Goal: Transaction & Acquisition: Purchase product/service

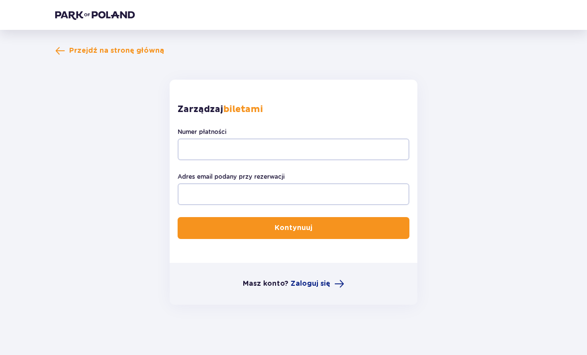
click at [139, 55] on span "Przejdź na stronę główną" at bounding box center [116, 51] width 95 height 10
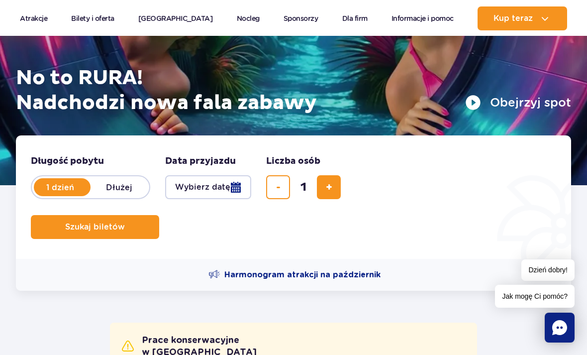
scroll to position [128, 0]
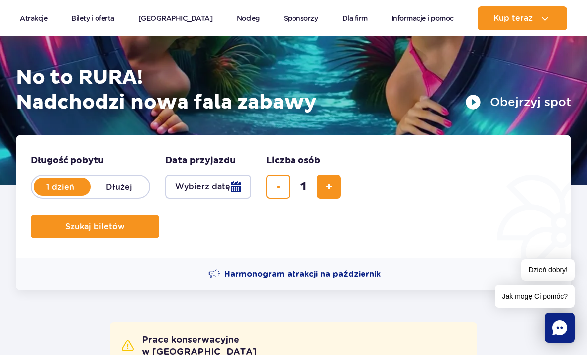
click at [328, 186] on span "dodaj bilet" at bounding box center [329, 186] width 6 height 0
type input "2"
click at [224, 190] on button "Wybierz datę" at bounding box center [208, 187] width 86 height 24
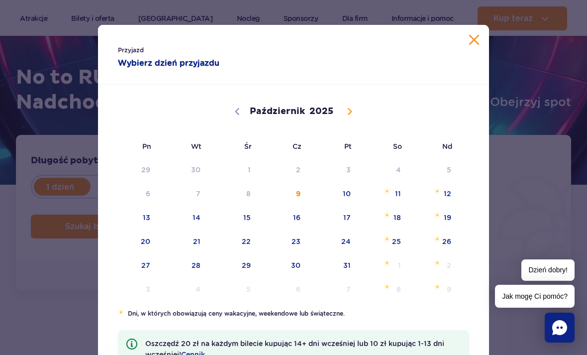
click at [350, 115] on span at bounding box center [349, 111] width 17 height 17
select select "10"
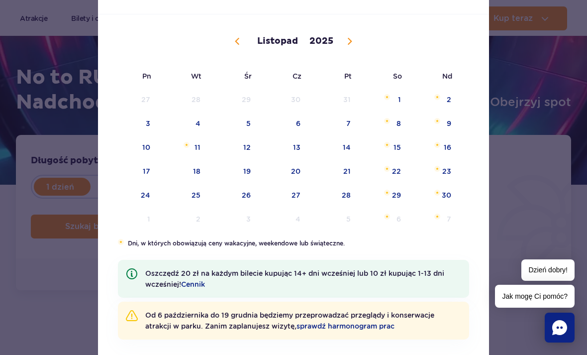
scroll to position [71, 0]
click at [295, 196] on span "27" at bounding box center [284, 194] width 50 height 23
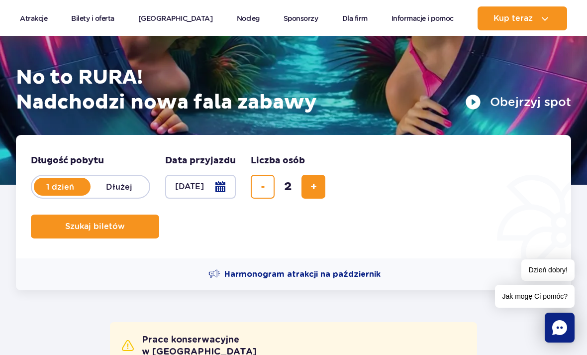
click at [140, 234] on button "Szukaj biletów" at bounding box center [95, 226] width 128 height 24
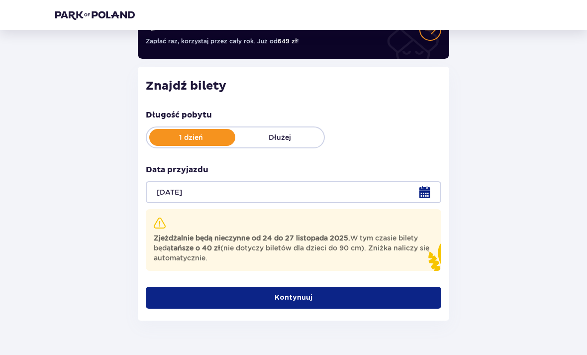
scroll to position [95, 0]
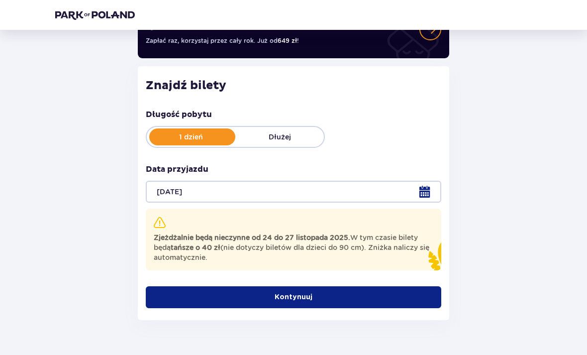
click at [306, 192] on div at bounding box center [293, 192] width 295 height 22
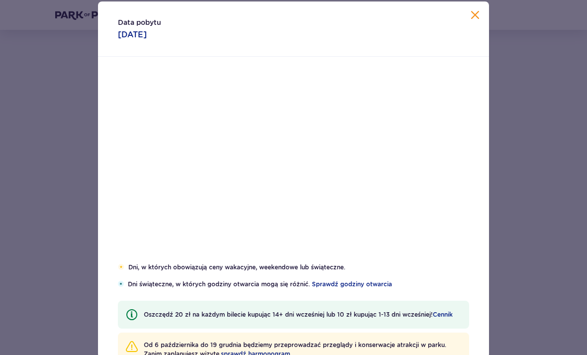
scroll to position [95, 0]
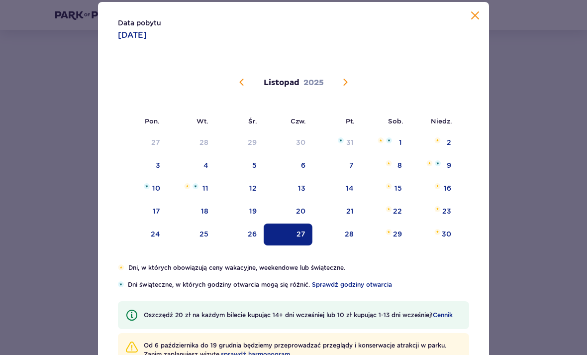
click at [354, 116] on div "Listopad 2025" at bounding box center [293, 94] width 329 height 74
click at [339, 88] on span "Następny miesiąc" at bounding box center [345, 82] width 12 height 12
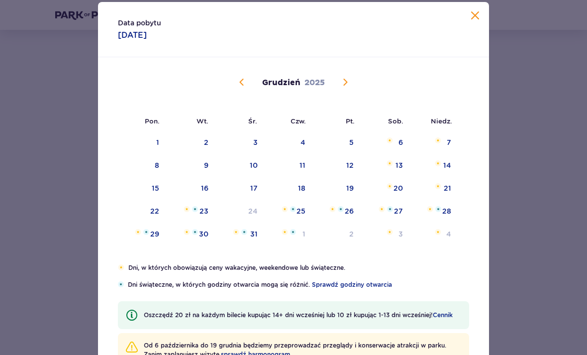
click at [200, 199] on div "16" at bounding box center [190, 189] width 49 height 22
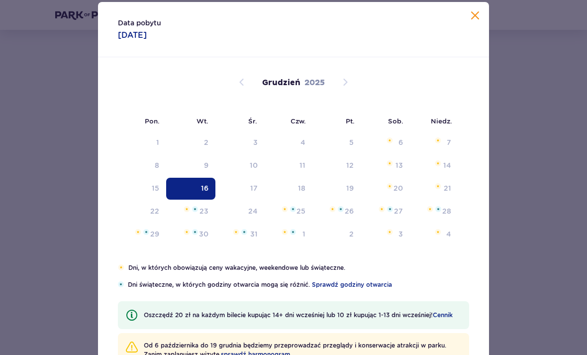
type input "16.12.25"
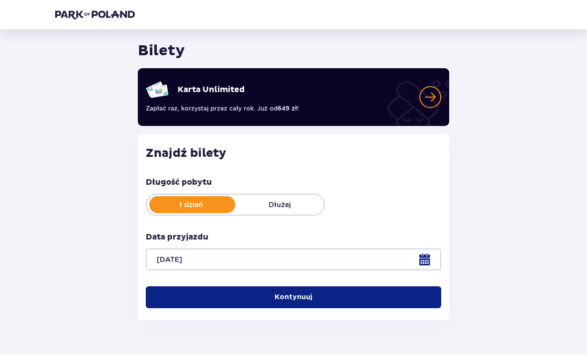
click at [207, 298] on button "Kontynuuj" at bounding box center [293, 297] width 295 height 22
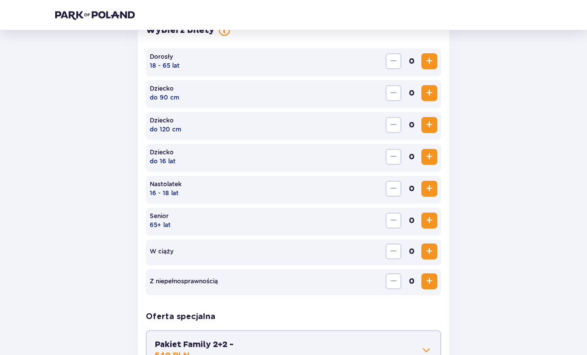
scroll to position [306, 0]
click at [426, 191] on span "Zwiększ" at bounding box center [429, 188] width 12 height 12
click at [432, 64] on span "Zwiększ" at bounding box center [429, 61] width 12 height 12
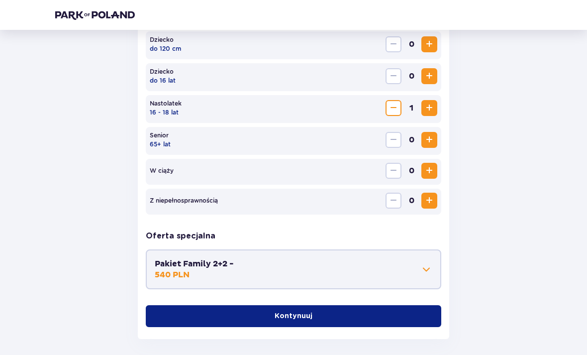
scroll to position [397, 0]
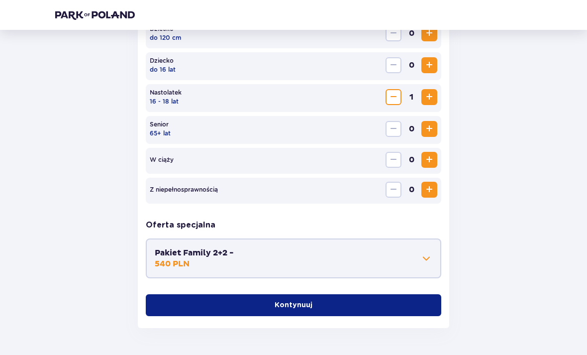
click at [243, 260] on button "Pakiet Family 2+2 - 540 PLN" at bounding box center [293, 259] width 277 height 22
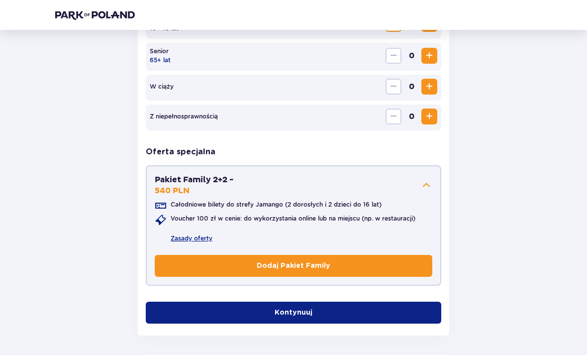
scroll to position [477, 0]
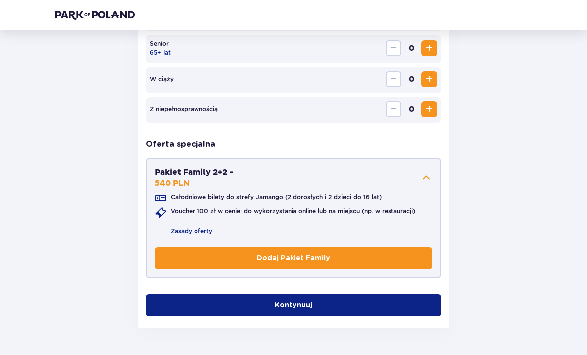
click at [219, 307] on button "Kontynuuj" at bounding box center [293, 305] width 295 height 22
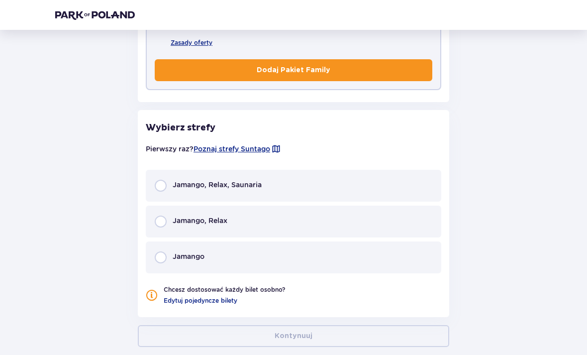
scroll to position [684, 0]
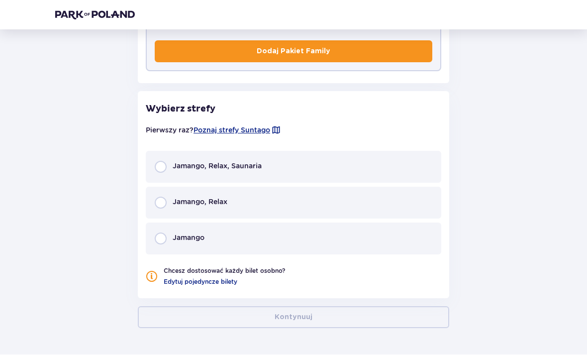
click at [330, 174] on div "Jamango, Relax, Saunaria" at bounding box center [293, 167] width 295 height 32
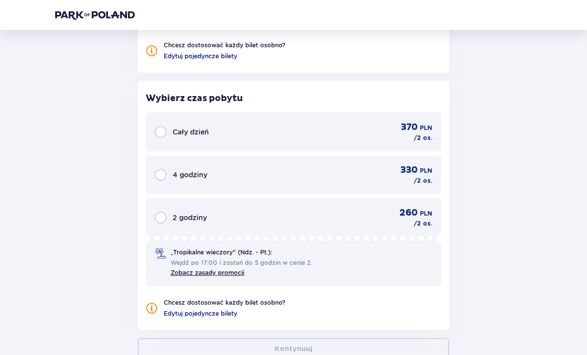
scroll to position [941, 0]
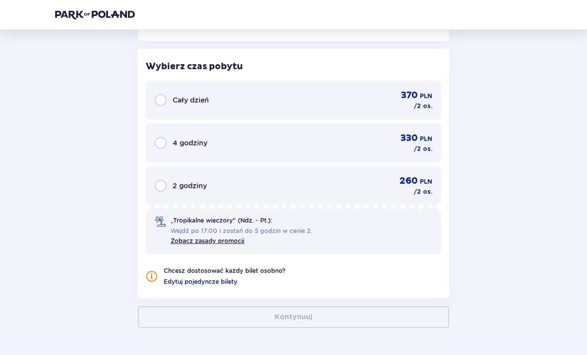
click at [287, 232] on span "Wejdź po 17:00 i zostań do 5 godzin w cenie 2." at bounding box center [241, 231] width 141 height 9
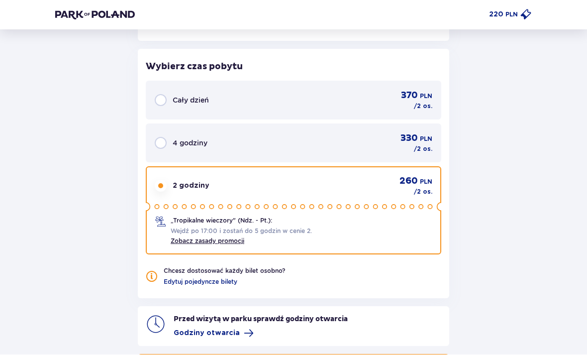
scroll to position [989, 0]
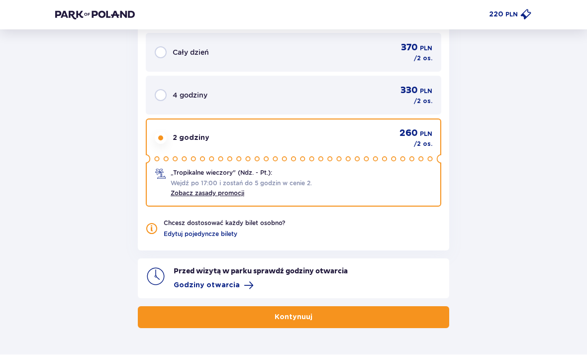
click at [233, 195] on link "Zobacz zasady promocji" at bounding box center [208, 192] width 74 height 7
